Goal: Task Accomplishment & Management: Manage account settings

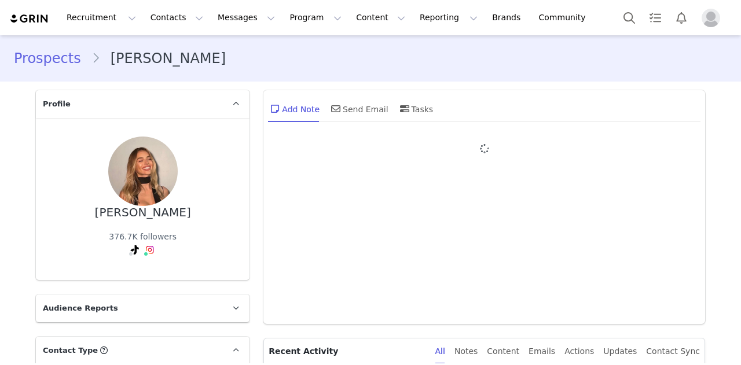
type input "+1 ([GEOGRAPHIC_DATA])"
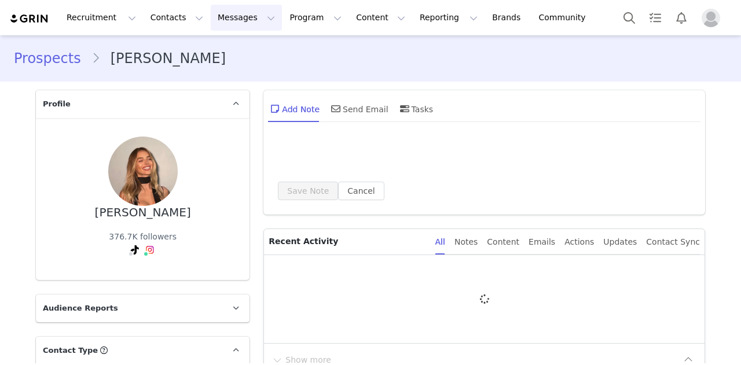
click at [216, 20] on button "Messages Messages" at bounding box center [246, 18] width 71 height 26
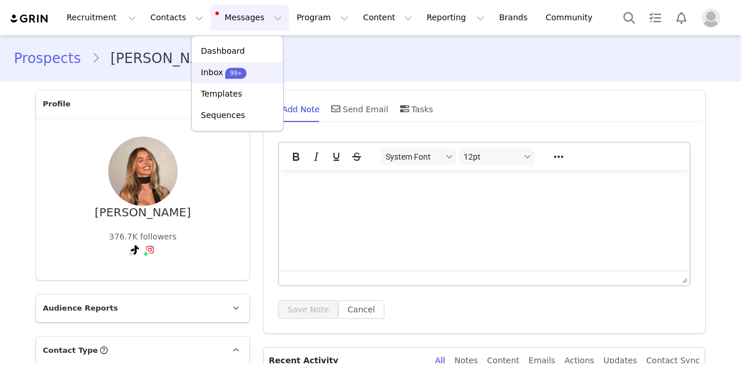
click at [222, 71] on div "Inbox 99+" at bounding box center [224, 73] width 46 height 12
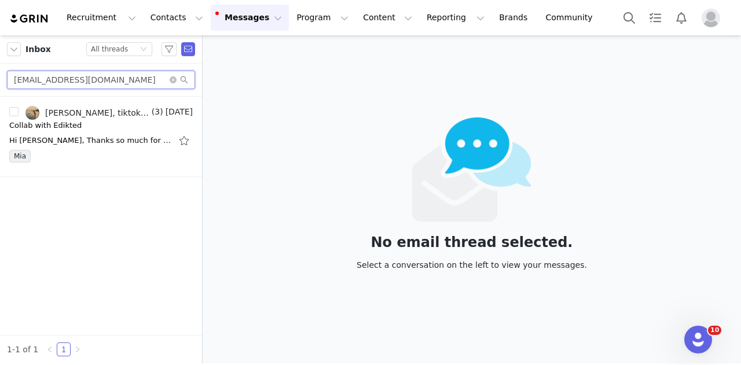
click at [124, 80] on input "meriilucena.contacto@gmail.com" at bounding box center [101, 80] width 188 height 19
paste input "karoline.i.pedersen"
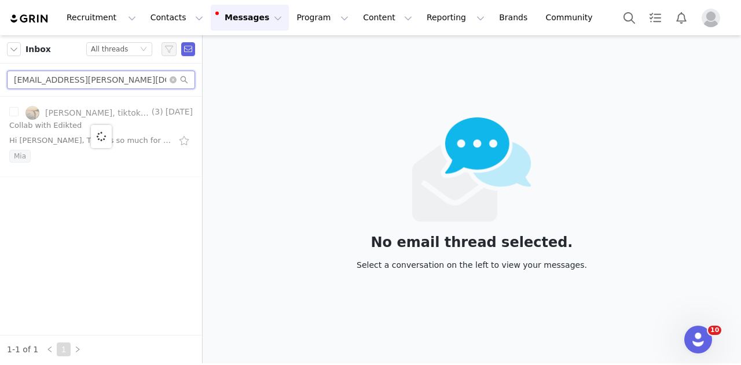
type input "karoline.i.pedersen@gmail.com"
click at [136, 131] on div at bounding box center [101, 137] width 202 height 80
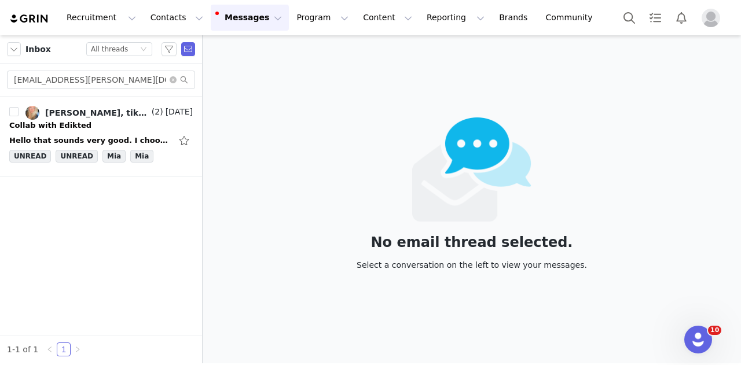
click at [136, 131] on div "Hello that sounds very good. I choose the outfit transitions so they can se all…" at bounding box center [101, 140] width 184 height 19
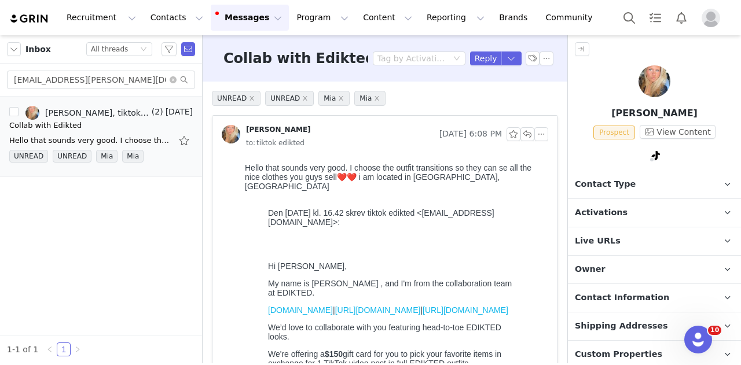
scroll to position [87, 0]
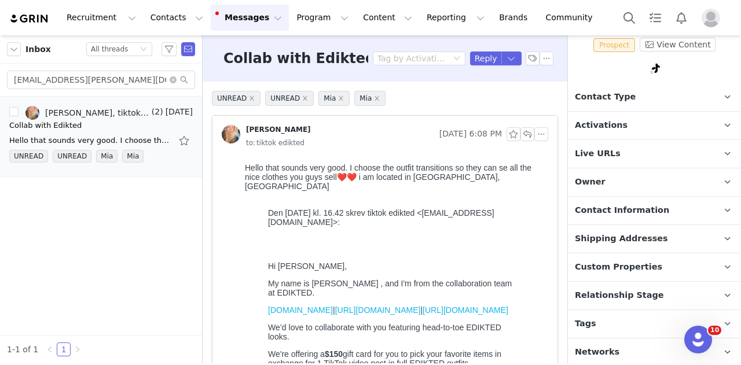
click at [615, 314] on p "Tags Keep track of your contacts by assigning them tags. You can then filter yo…" at bounding box center [640, 324] width 145 height 28
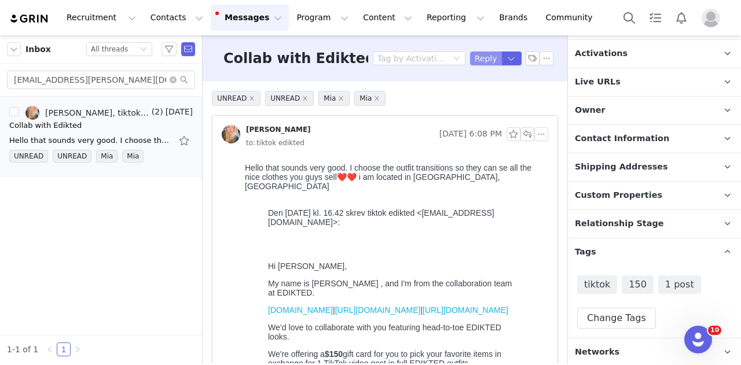
click at [477, 64] on button "Reply" at bounding box center [486, 59] width 32 height 14
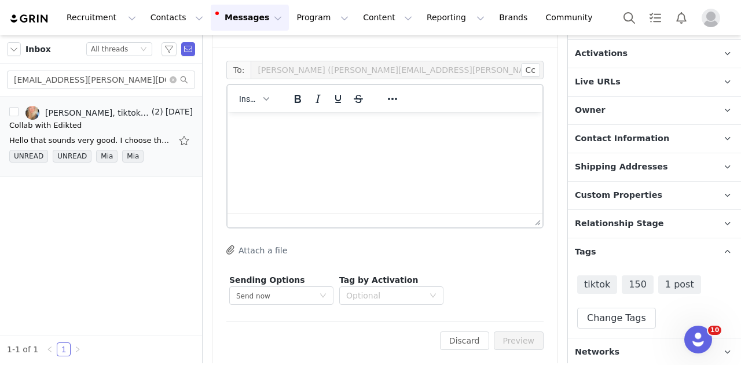
scroll to position [962, 0]
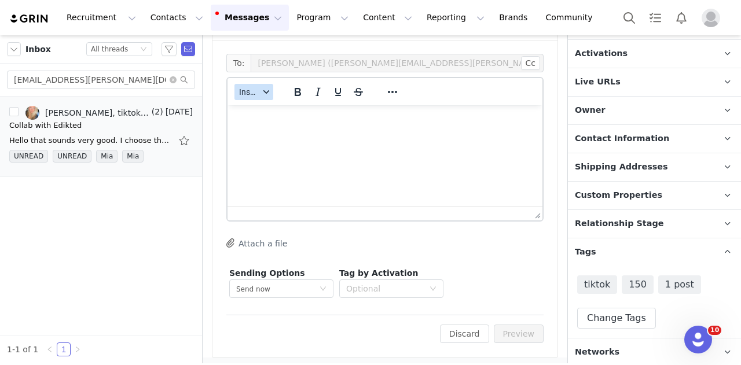
click at [252, 87] on span "Insert" at bounding box center [249, 91] width 20 height 9
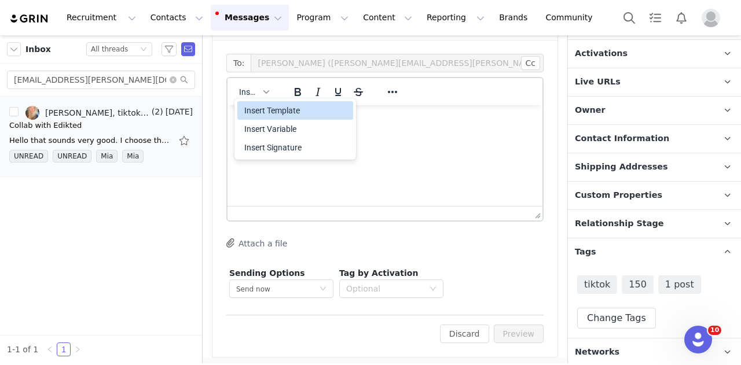
click at [279, 108] on div "Insert Template" at bounding box center [296, 111] width 104 height 14
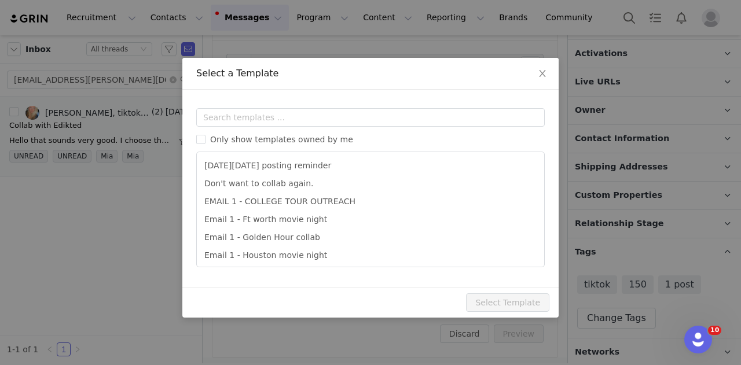
scroll to position [0, 0]
click at [277, 112] on input "text" at bounding box center [370, 117] width 349 height 19
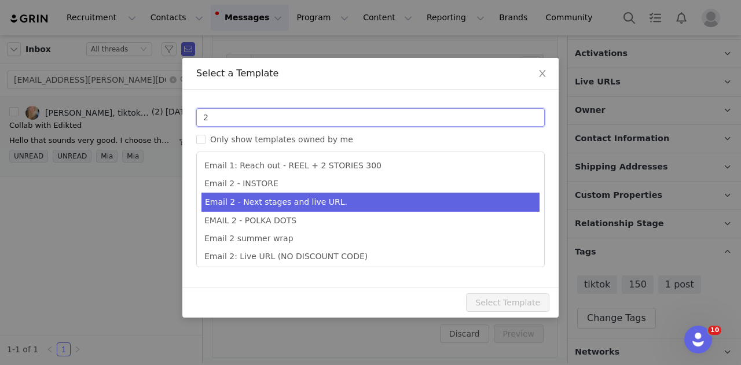
type input "2"
type input "Collab with Edikted"
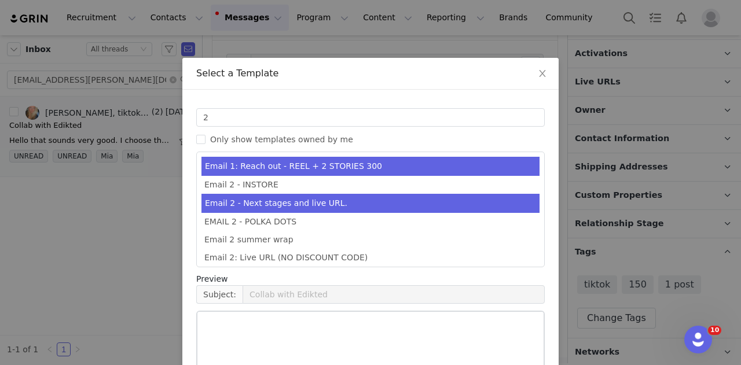
click at [280, 207] on li "Email 2 - Next stages and live URL." at bounding box center [371, 203] width 338 height 19
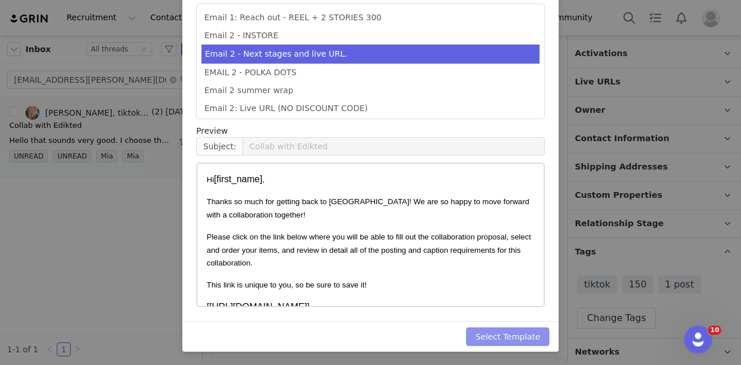
click at [506, 342] on button "Select Template" at bounding box center [507, 337] width 83 height 19
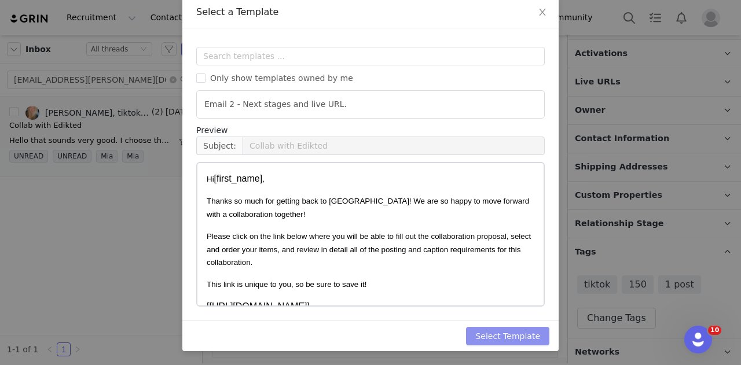
scroll to position [2, 0]
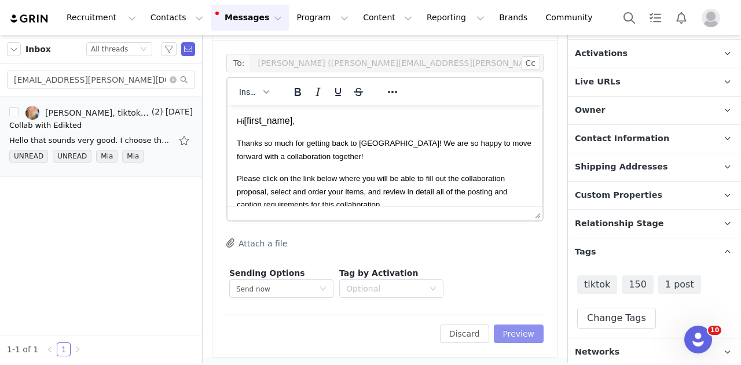
click at [510, 332] on button "Preview" at bounding box center [519, 334] width 50 height 19
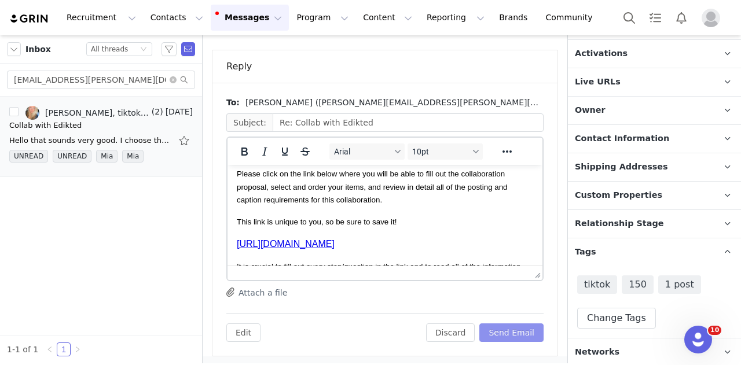
scroll to position [65, 0]
click at [515, 335] on button "Send Email" at bounding box center [511, 333] width 64 height 19
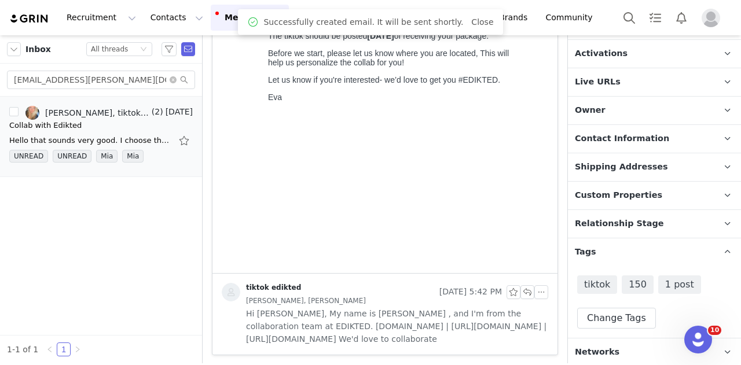
scroll to position [0, 0]
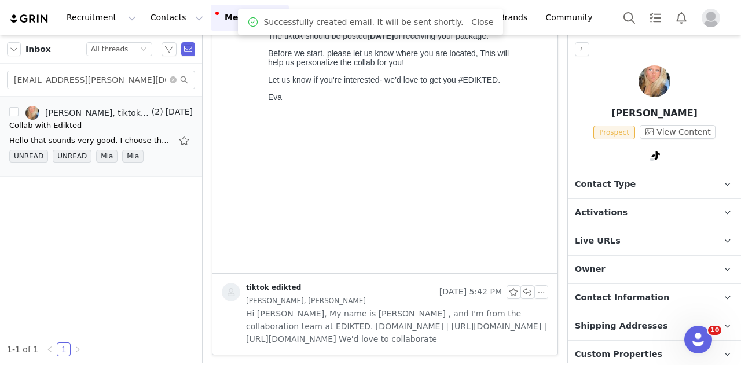
click at [628, 193] on p "Contact Type Contact type can be Creator, Prospect, Application, or Manager." at bounding box center [640, 185] width 145 height 28
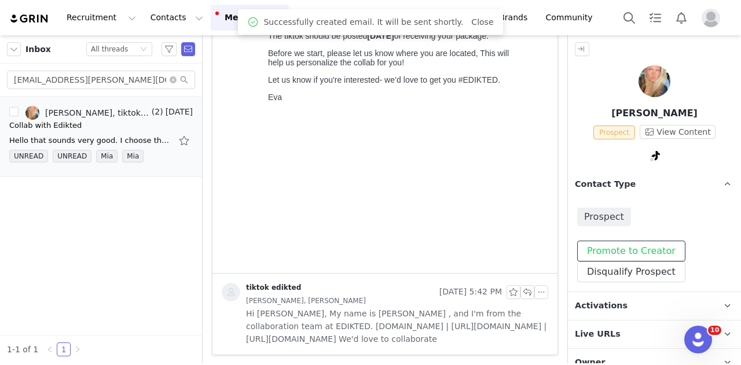
click at [624, 241] on button "Promote to Creator" at bounding box center [631, 251] width 108 height 21
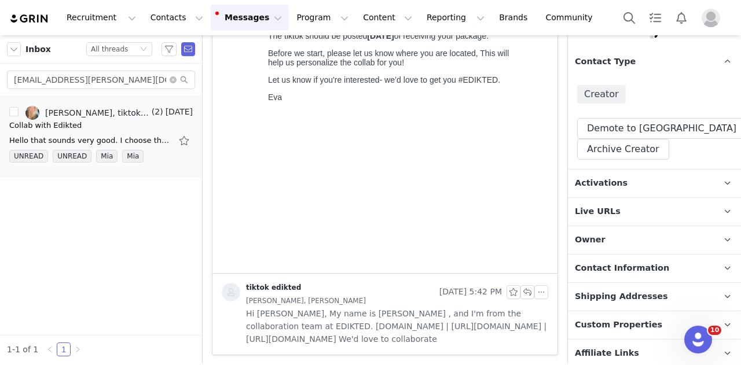
scroll to position [127, 0]
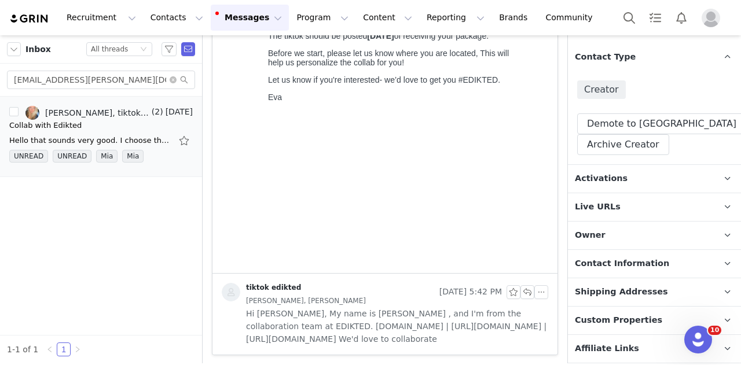
click at [618, 185] on p "Activations" at bounding box center [640, 179] width 145 height 28
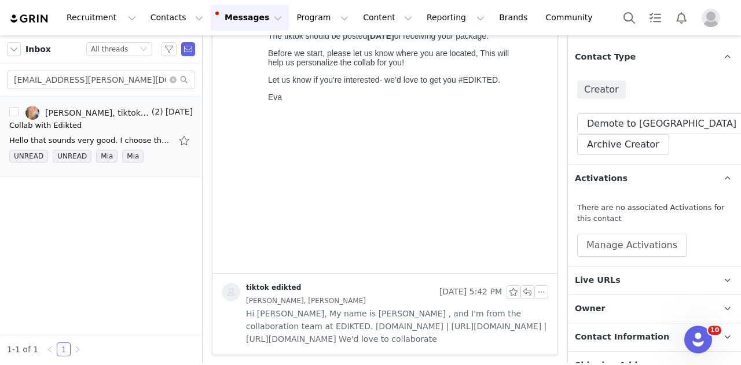
click at [608, 232] on div "There are no associated Activations for this contact Manage Activations" at bounding box center [654, 229] width 155 height 55
click at [603, 248] on button "Manage Activations" at bounding box center [631, 245] width 109 height 23
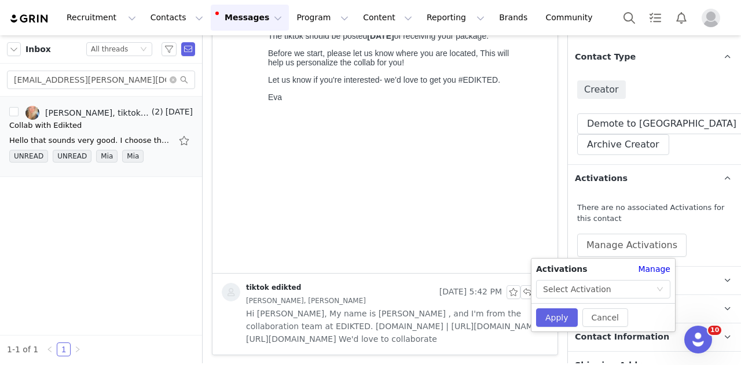
click at [576, 280] on div "Activations Manage Select Activation" at bounding box center [604, 280] width 144 height 35
click at [565, 285] on div "Select Activation" at bounding box center [577, 289] width 68 height 17
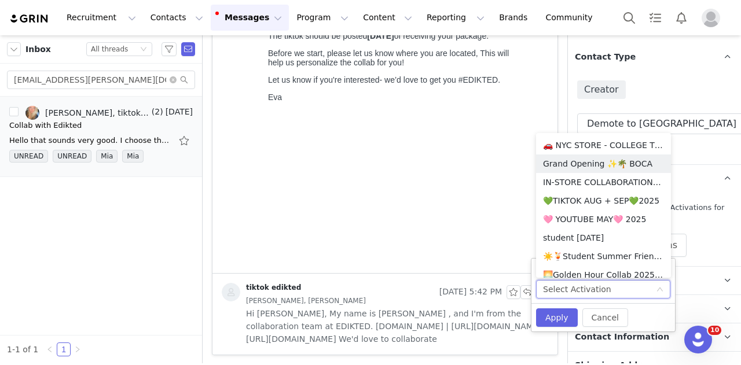
scroll to position [334, 0]
click at [594, 202] on li "💚TIKTOK AUG + SEP💚2025" at bounding box center [603, 200] width 135 height 19
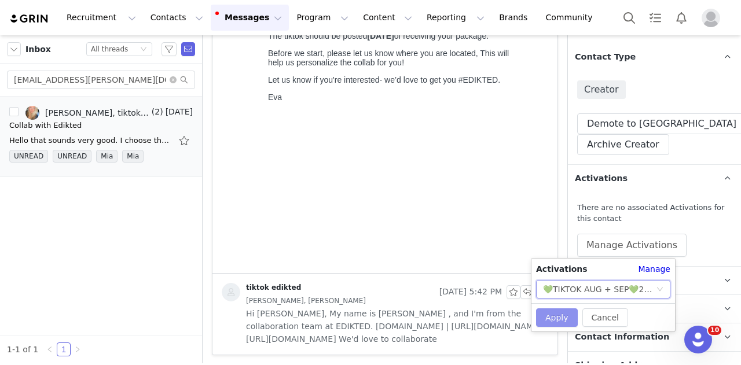
click at [563, 311] on button "Apply" at bounding box center [557, 318] width 42 height 19
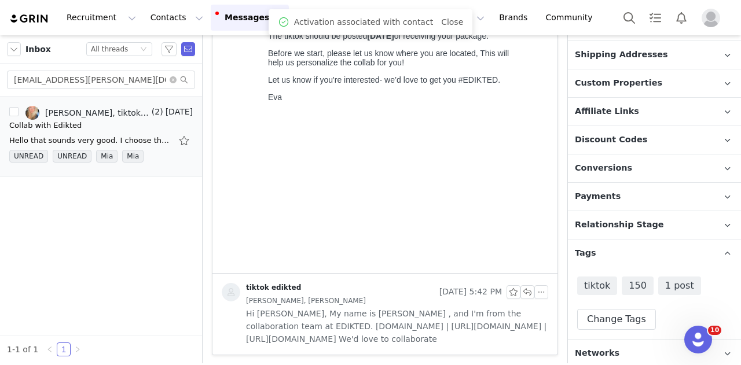
click at [626, 239] on p "Relationship Stage Use relationship stages to move contacts through a logical s…" at bounding box center [640, 225] width 145 height 28
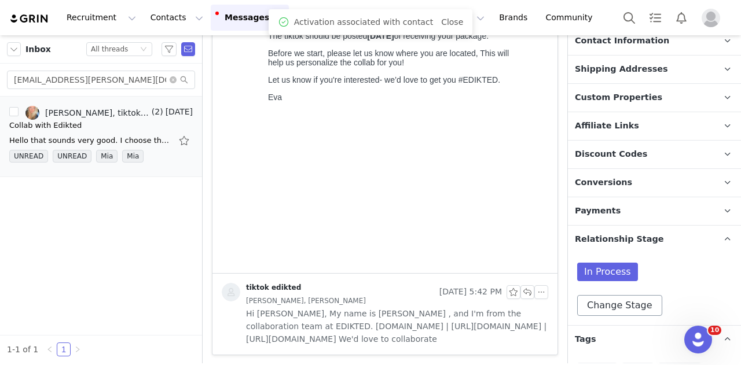
scroll to position [425, 0]
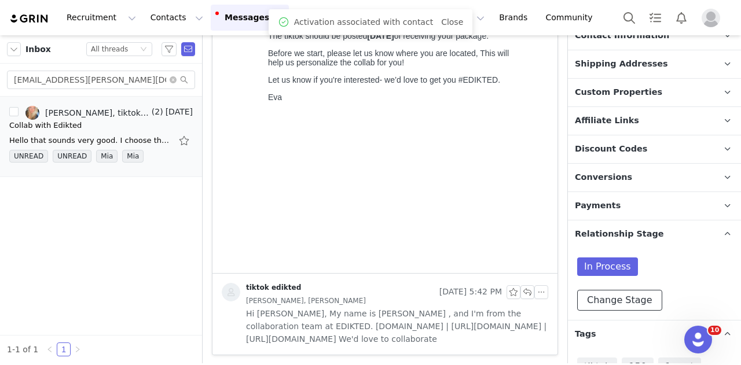
click at [625, 294] on button "Change Stage" at bounding box center [619, 300] width 85 height 21
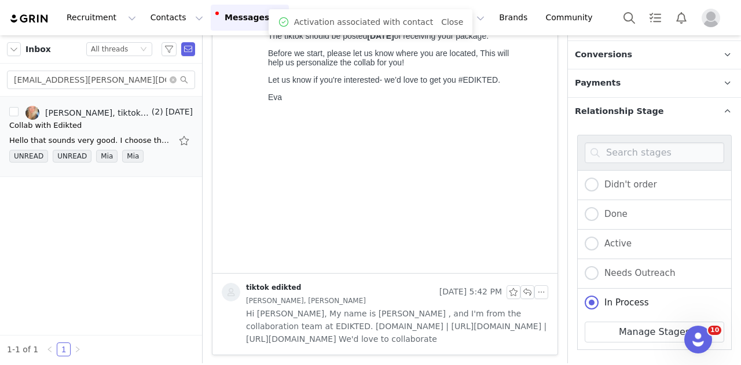
scroll to position [549, 0]
click at [609, 238] on span "Active" at bounding box center [615, 242] width 33 height 10
click at [599, 238] on input "Active" at bounding box center [592, 243] width 14 height 15
radio input "true"
radio input "false"
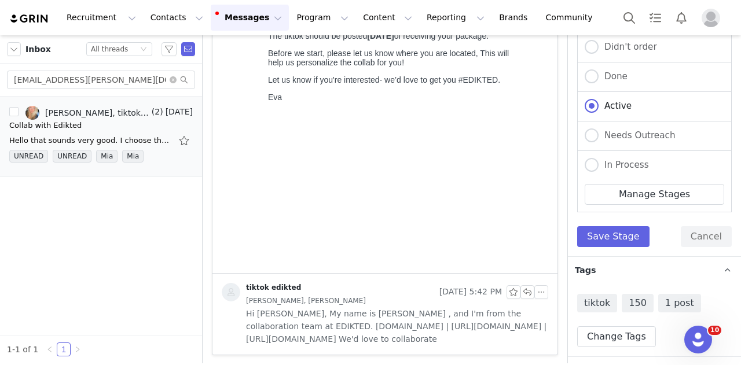
scroll to position [687, 0]
click at [615, 229] on button "Save Stage" at bounding box center [613, 235] width 72 height 21
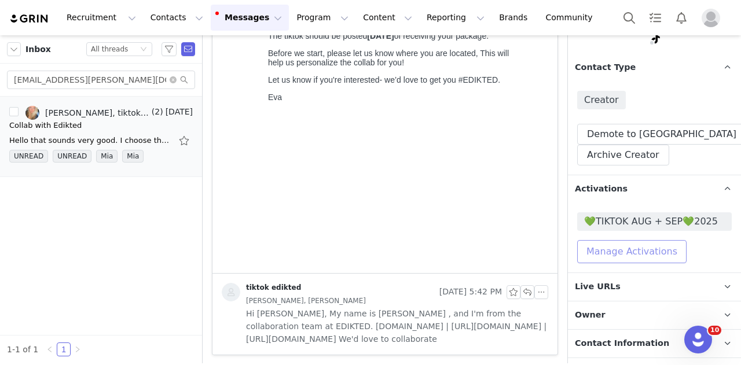
scroll to position [108, 0]
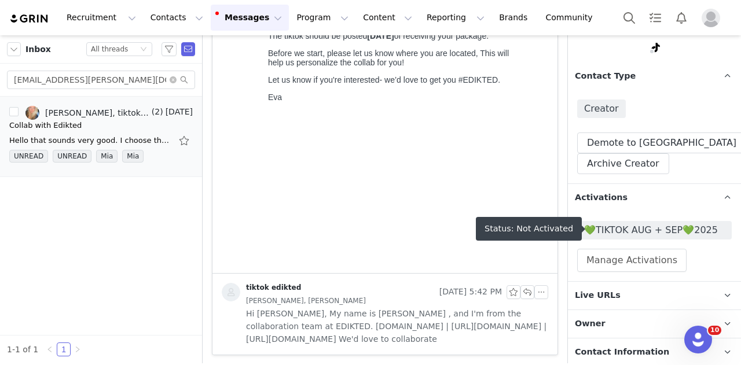
click at [658, 233] on span "💚TIKTOK AUG + SEP💚2025" at bounding box center [654, 231] width 141 height 14
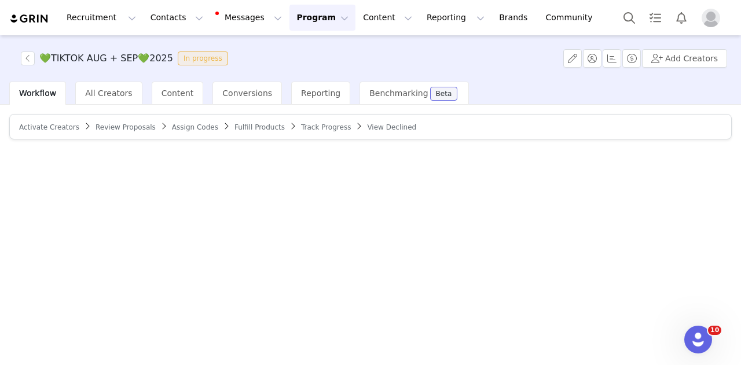
click at [50, 127] on span "Activate Creators" at bounding box center [49, 127] width 60 height 8
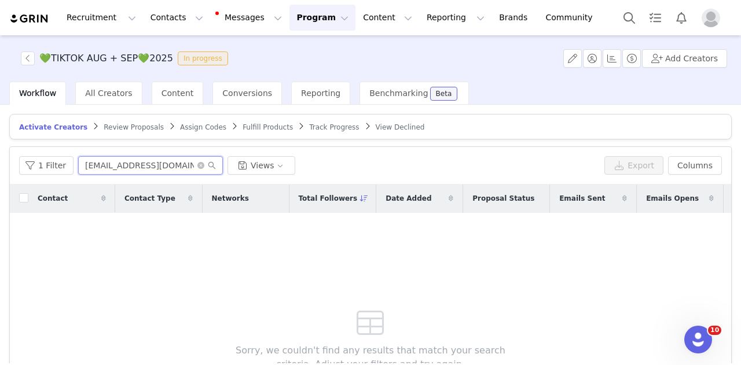
click at [152, 162] on input "management@ellakasumovic.com" at bounding box center [150, 165] width 145 height 19
paste input "karoline.i.pedersen@gmail"
click at [152, 162] on input "karoline.i.pedersen@gmail.com" at bounding box center [150, 165] width 145 height 19
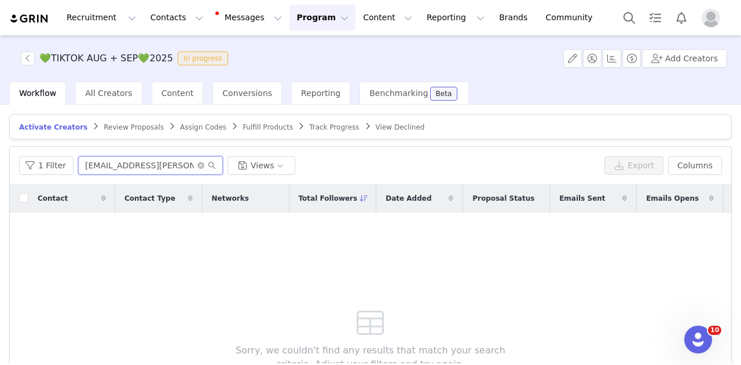
scroll to position [0, 2]
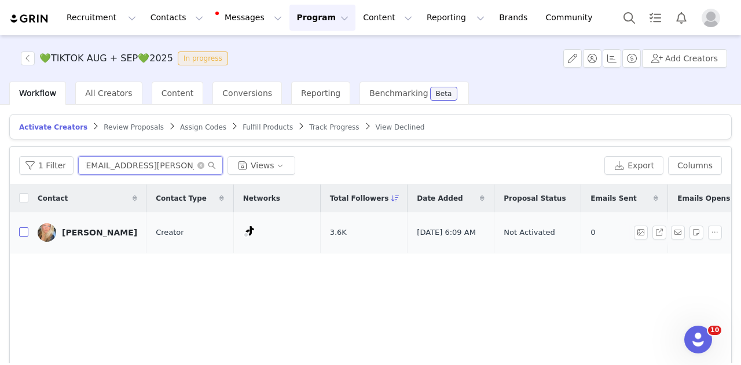
type input "karoline.i.pedersen@gmail.com"
click at [24, 230] on input "checkbox" at bounding box center [23, 232] width 9 height 9
checkbox input "true"
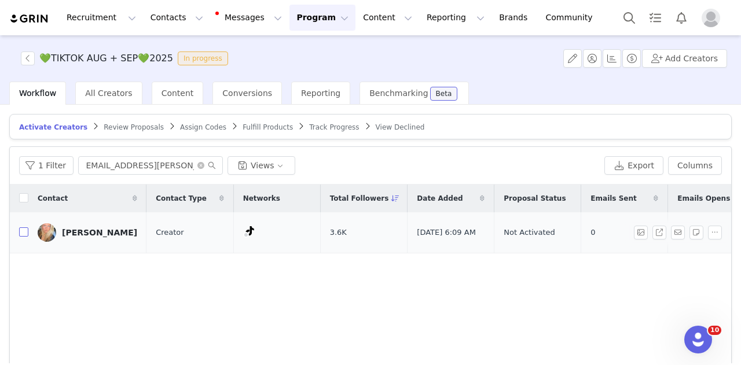
scroll to position [0, 0]
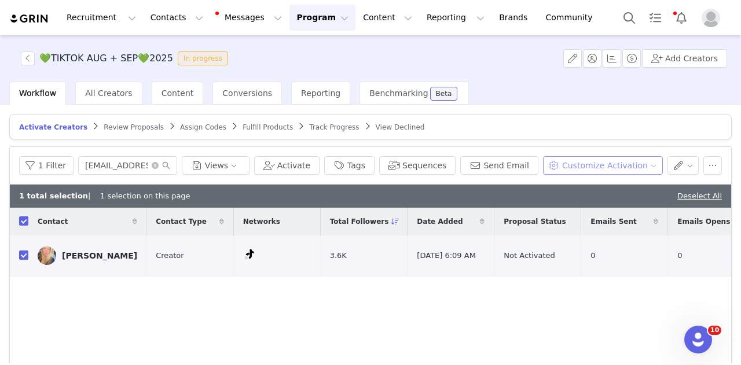
click at [561, 166] on button "Customize Activation" at bounding box center [603, 165] width 120 height 19
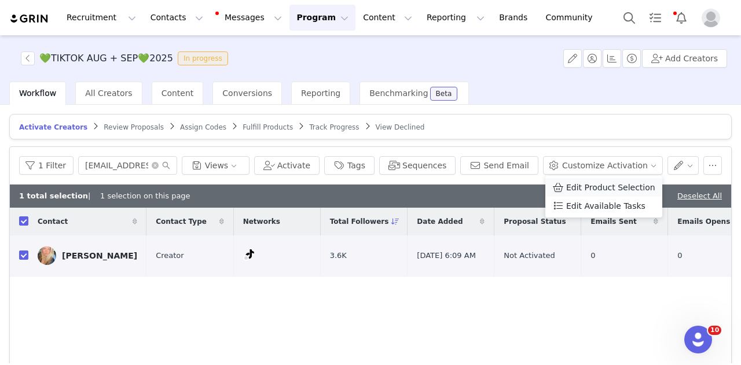
click at [556, 182] on span at bounding box center [558, 187] width 12 height 13
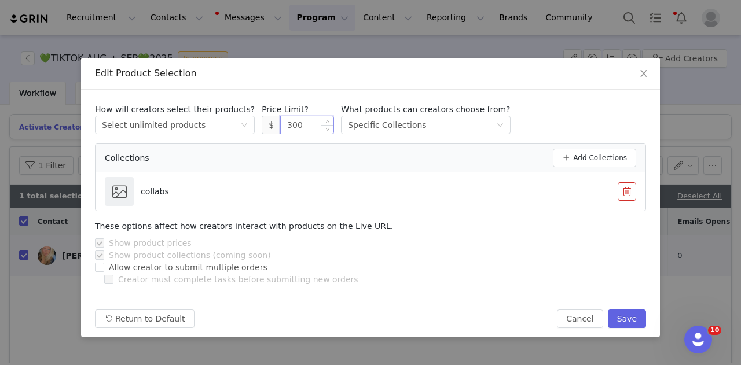
click at [290, 124] on input "300" at bounding box center [307, 124] width 53 height 17
click at [628, 318] on button "Save" at bounding box center [627, 319] width 38 height 19
type input "300"
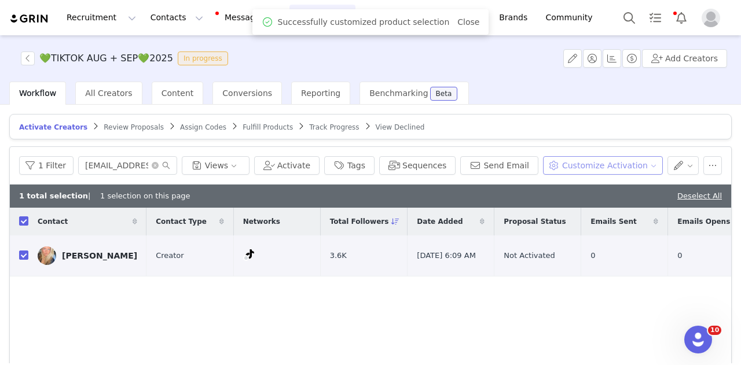
click at [628, 172] on button "Customize Activation" at bounding box center [603, 165] width 120 height 19
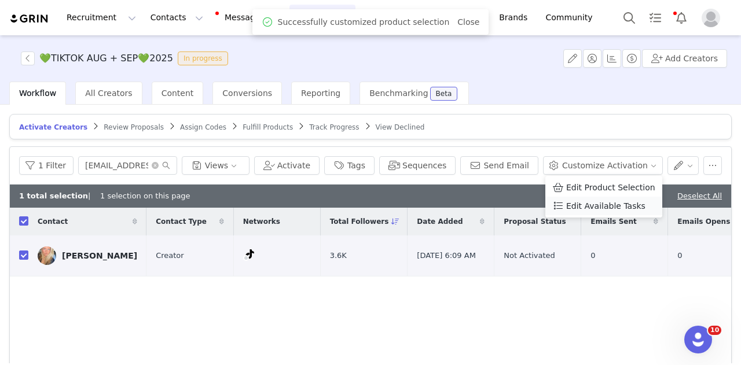
click at [604, 205] on span "Edit Available Tasks" at bounding box center [605, 206] width 79 height 13
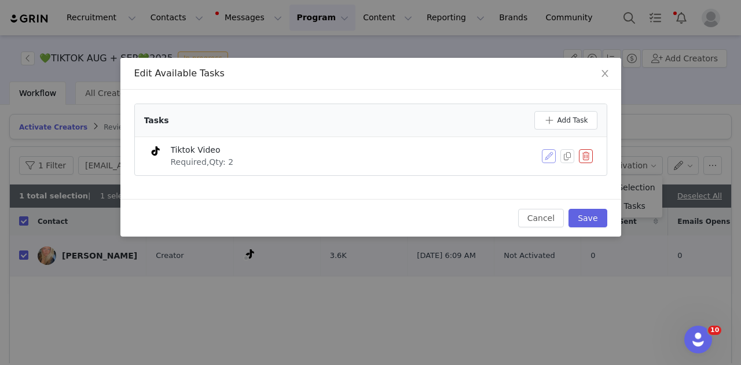
click at [549, 155] on button "button" at bounding box center [549, 156] width 14 height 14
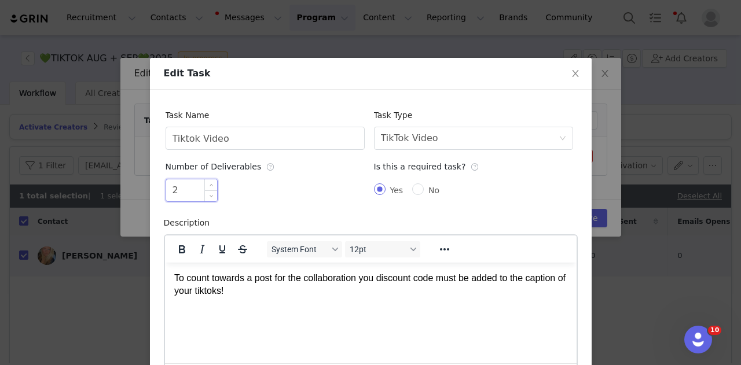
click at [176, 195] on input "2" at bounding box center [191, 191] width 51 height 22
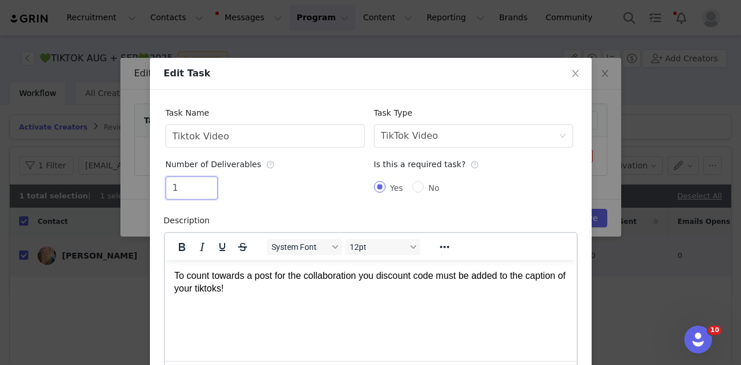
scroll to position [138, 0]
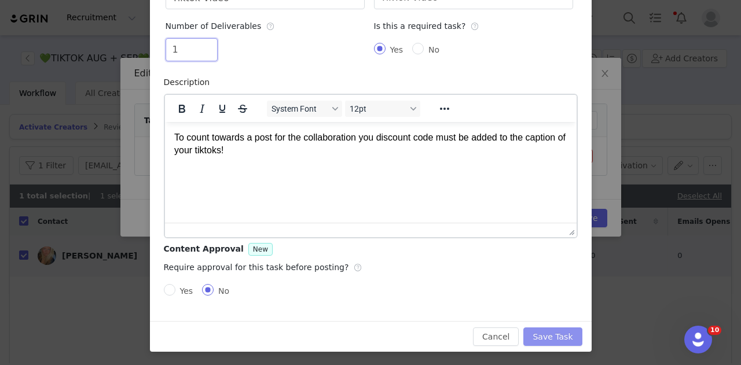
type input "1"
click at [543, 334] on button "Save Task" at bounding box center [552, 337] width 58 height 19
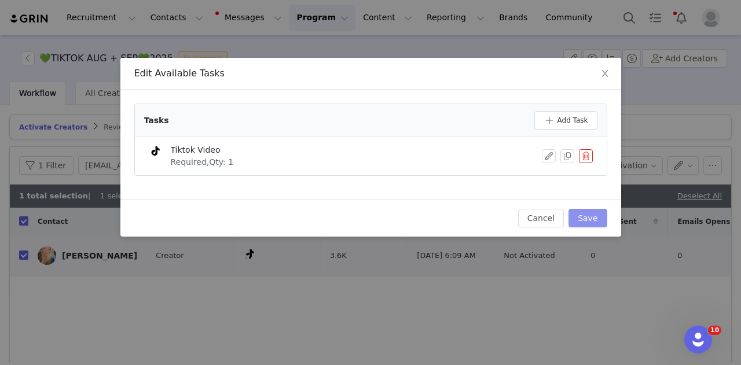
click at [591, 222] on button "Save" at bounding box center [588, 218] width 38 height 19
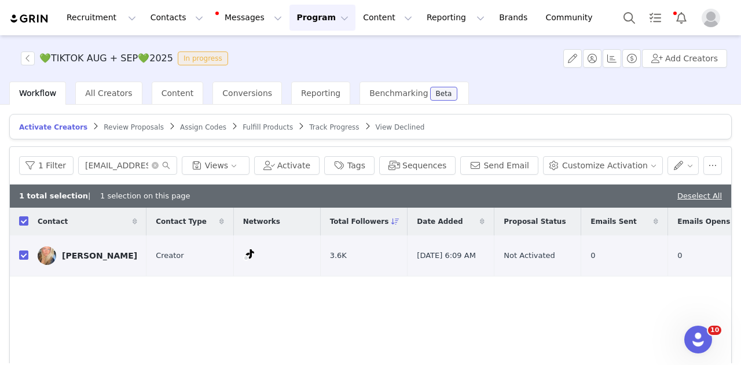
click at [612, 11] on div "Recruitment Recruitment Creator Search Curated Lists Landing Pages Web Extensio…" at bounding box center [370, 17] width 741 height 35
click at [630, 17] on button "Search" at bounding box center [629, 18] width 25 height 26
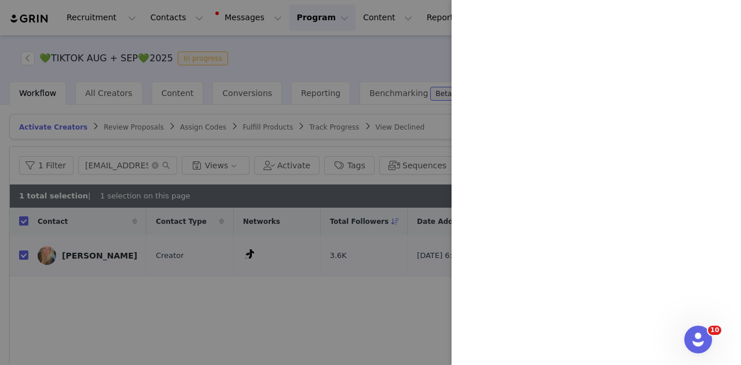
click at [325, 63] on div at bounding box center [370, 182] width 741 height 365
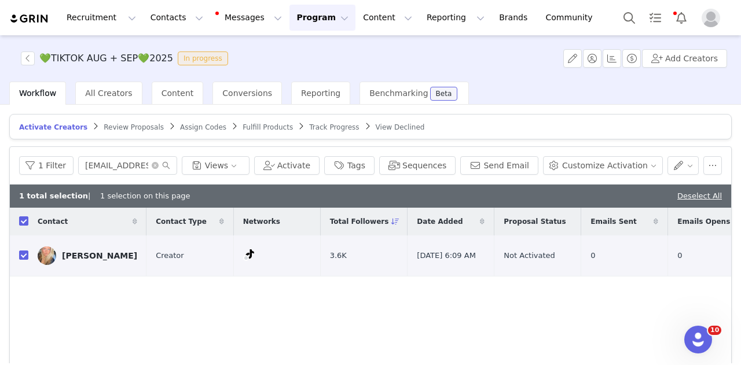
click at [296, 131] on article "Activate Creators Review Proposals Assign Codes Fulfill Products Track Progress…" at bounding box center [370, 126] width 723 height 25
click at [309, 126] on span "Track Progress" at bounding box center [334, 127] width 50 height 8
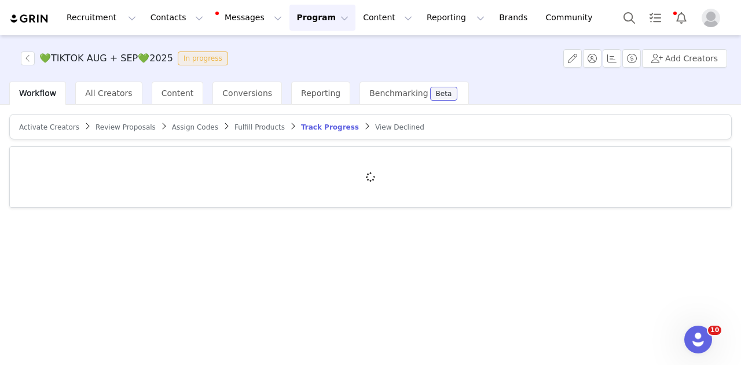
click at [159, 164] on div at bounding box center [371, 177] width 722 height 60
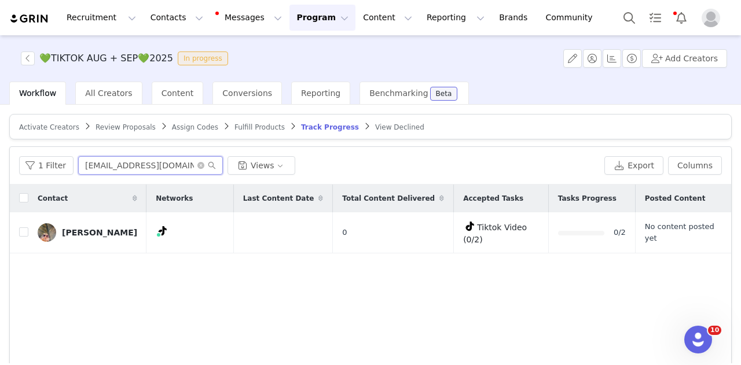
click at [151, 160] on input "madicarrionn@gmail.com" at bounding box center [150, 165] width 145 height 19
paste input "jokeeandresen@yahoo"
click at [151, 160] on input "jokeeandresen@yahoo.com" at bounding box center [150, 165] width 145 height 19
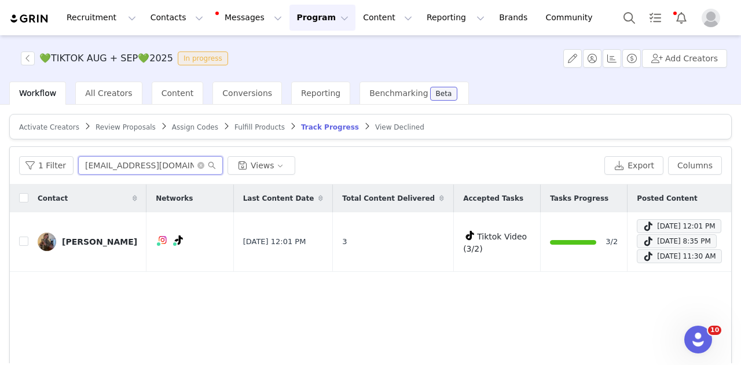
type input "jokeeandresen@yahoo.com"
click at [238, 129] on span "Fulfill Products" at bounding box center [260, 127] width 50 height 8
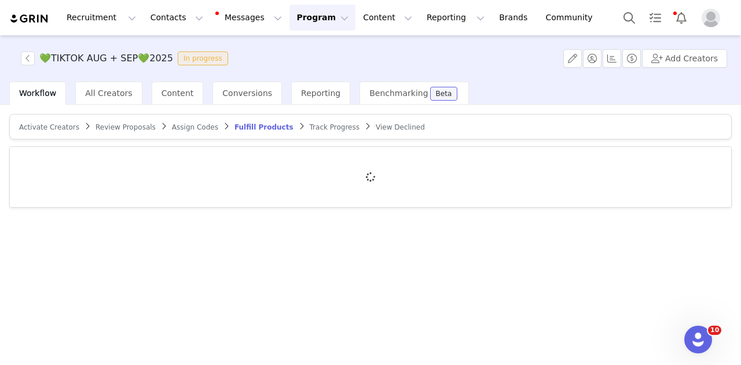
click at [121, 171] on div at bounding box center [371, 177] width 722 height 60
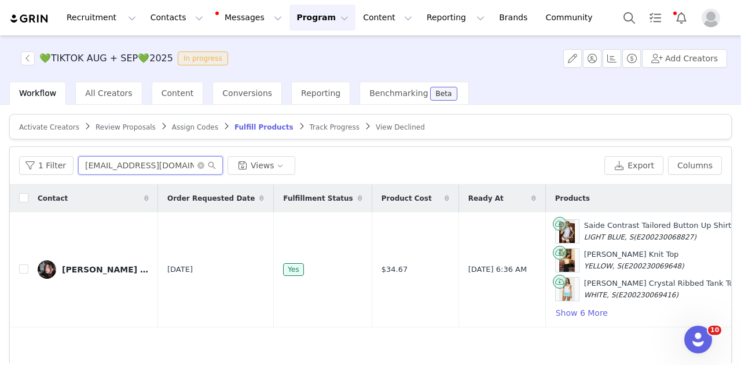
click at [121, 171] on input "elouvatelife@gmail.com" at bounding box center [150, 165] width 145 height 19
paste input "jokeeandresen@yahoo"
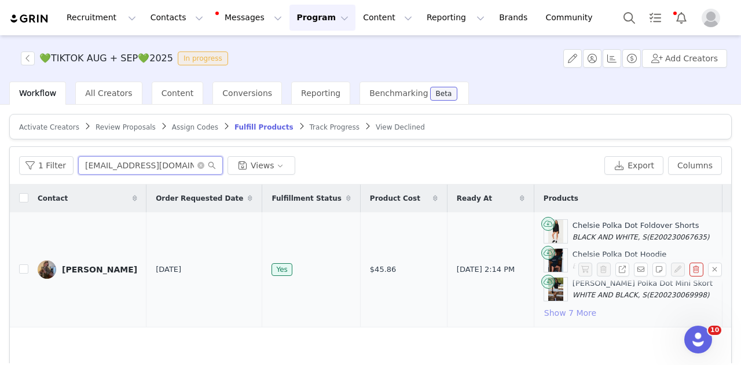
type input "jokeeandresen@yahoo.com"
click at [544, 312] on button "Show 7 More" at bounding box center [570, 313] width 53 height 14
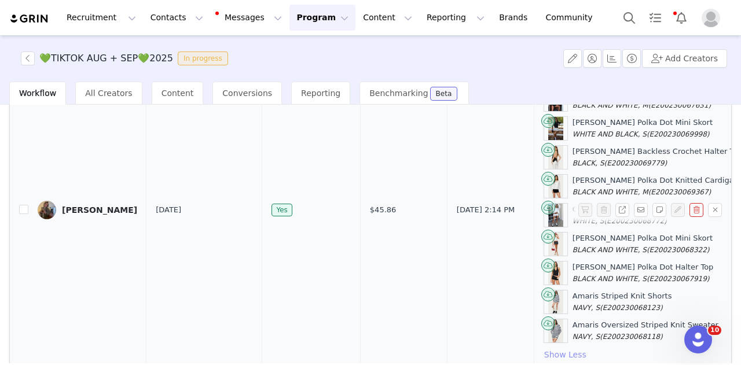
scroll to position [138, 0]
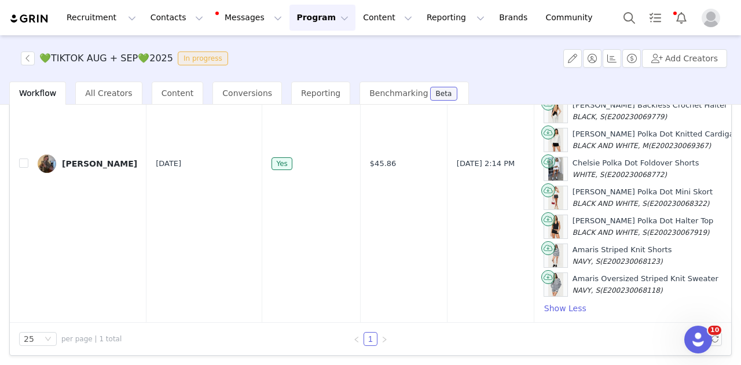
click at [613, 13] on div "Recruitment Recruitment Creator Search Curated Lists Landing Pages Web Extensio…" at bounding box center [370, 17] width 741 height 35
click at [621, 14] on button "Search" at bounding box center [629, 18] width 25 height 26
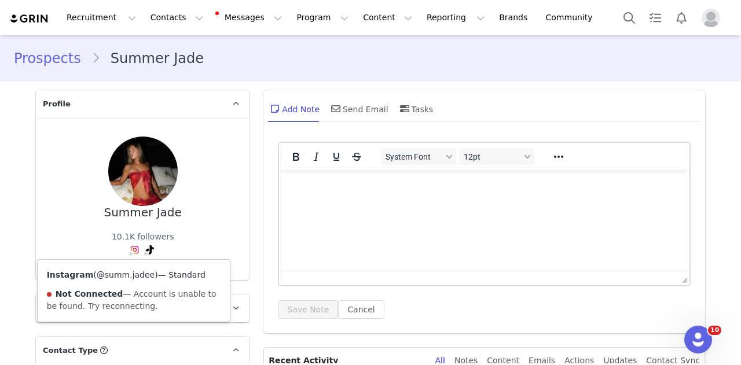
click at [116, 276] on link "@summ.jadee" at bounding box center [126, 274] width 58 height 9
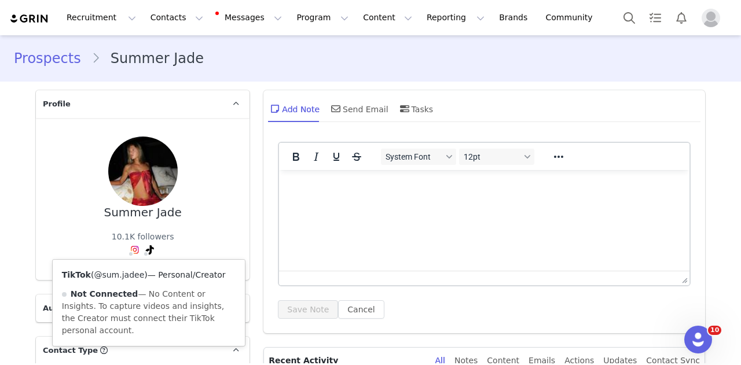
click at [129, 275] on link "@sum.jadee" at bounding box center [119, 274] width 50 height 9
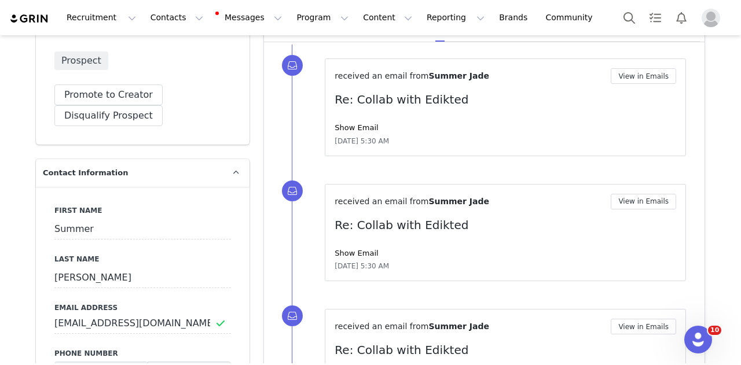
scroll to position [354, 0]
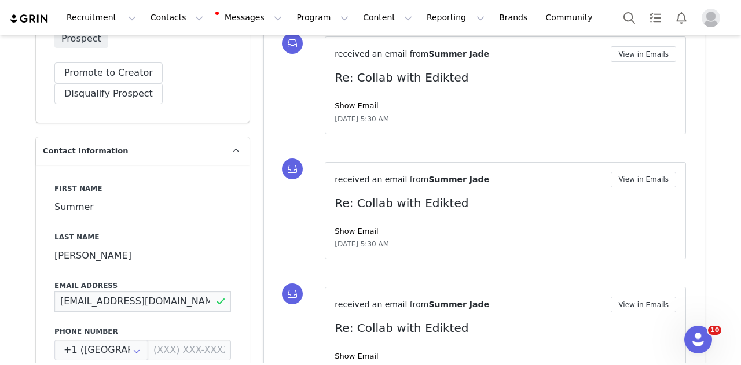
click at [182, 295] on input "[EMAIL_ADDRESS][DOMAIN_NAME]" at bounding box center [142, 301] width 177 height 21
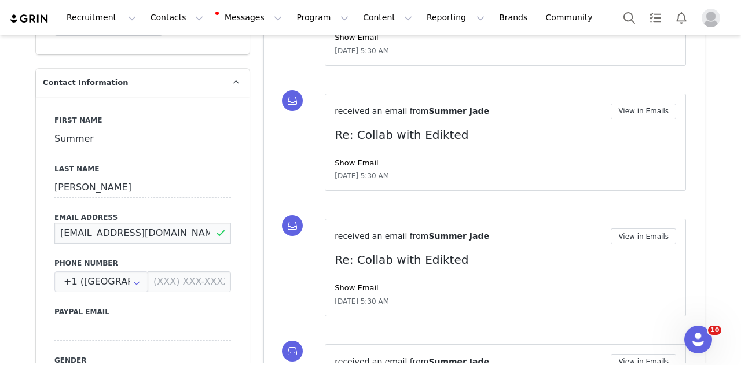
scroll to position [0, 0]
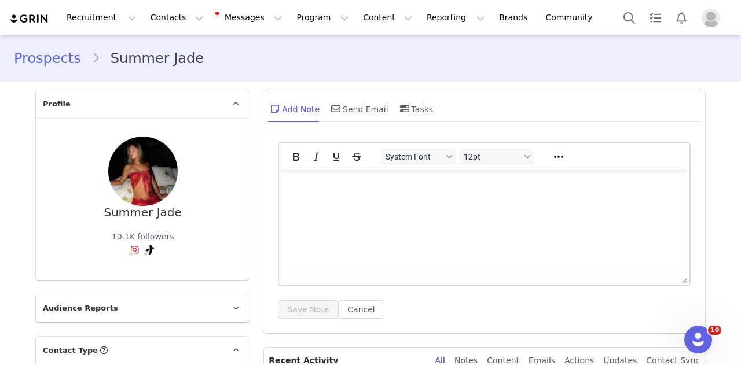
drag, startPoint x: 167, startPoint y: 217, endPoint x: 102, endPoint y: 214, distance: 64.9
click at [102, 214] on div "Summer Jade 10.1K followers Instagram ( @summ.jadee ) — Standard Not Connected …" at bounding box center [142, 199] width 177 height 125
copy div "Summer Jade"
click at [167, 21] on button "Contacts Contacts" at bounding box center [177, 18] width 67 height 26
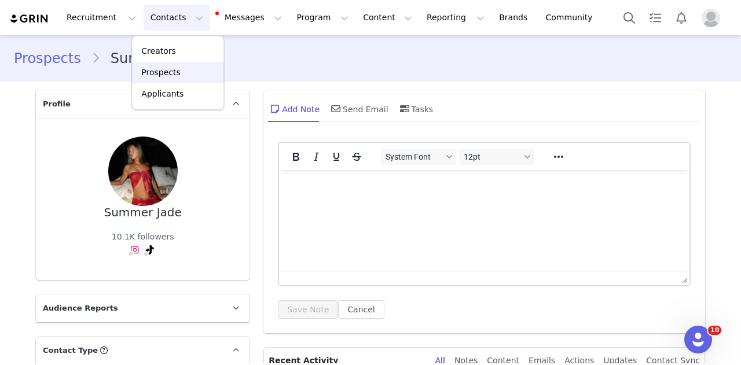
click at [170, 74] on p "Prospects" at bounding box center [160, 73] width 39 height 12
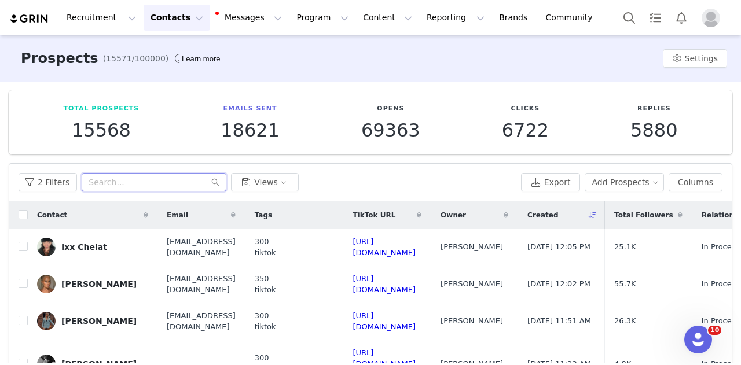
click at [120, 189] on input "text" at bounding box center [154, 182] width 145 height 19
paste input "Summer Jade"
click at [120, 189] on input "Summer Jade" at bounding box center [154, 182] width 145 height 19
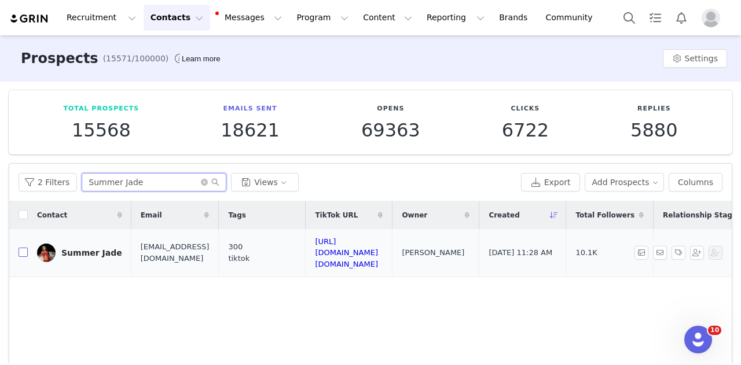
type input "Summer Jade"
click at [24, 248] on input "checkbox" at bounding box center [23, 252] width 9 height 9
checkbox input "true"
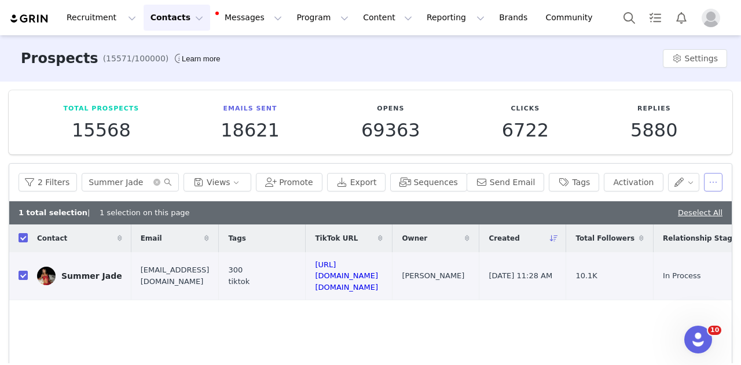
click at [704, 179] on button "button" at bounding box center [713, 182] width 19 height 19
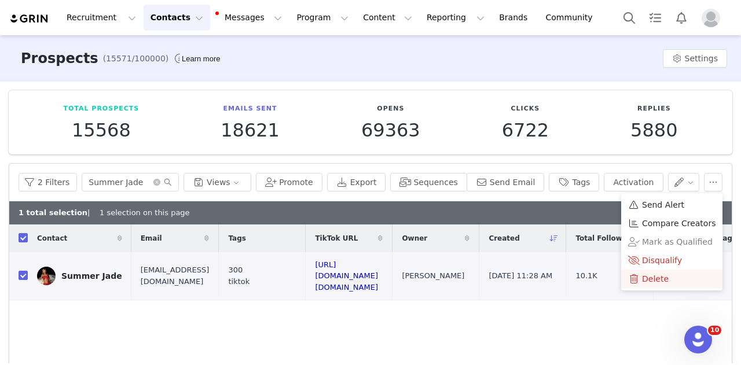
click at [627, 281] on li "Delete" at bounding box center [671, 279] width 101 height 19
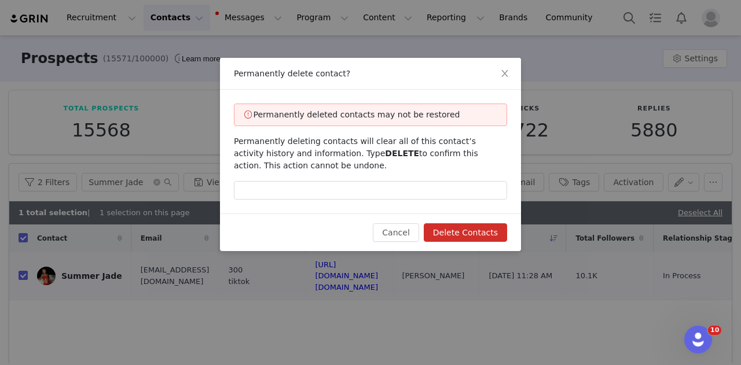
click at [385, 153] on span "DELETE" at bounding box center [402, 153] width 34 height 9
copy span "DELETE"
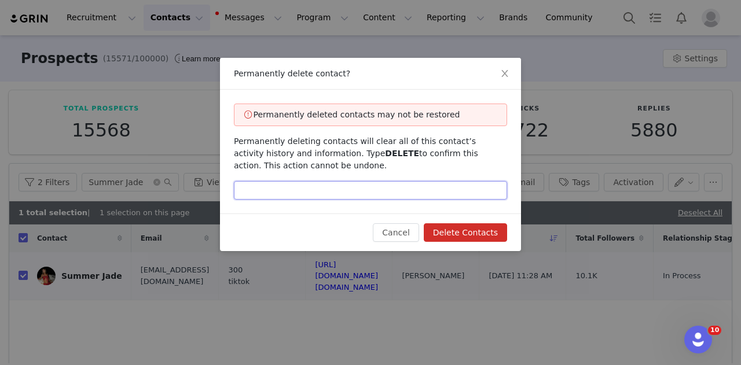
click at [313, 187] on input "text" at bounding box center [370, 190] width 273 height 19
paste input "DELETE"
type input "DELETE"
click at [466, 225] on button "Delete Contacts" at bounding box center [465, 233] width 83 height 19
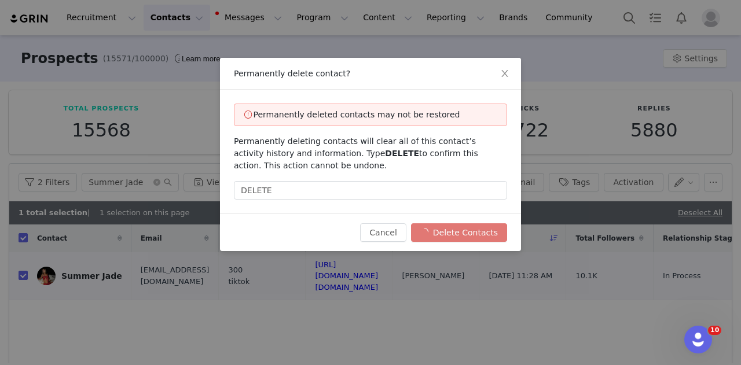
checkbox input "false"
